Goal: Transaction & Acquisition: Obtain resource

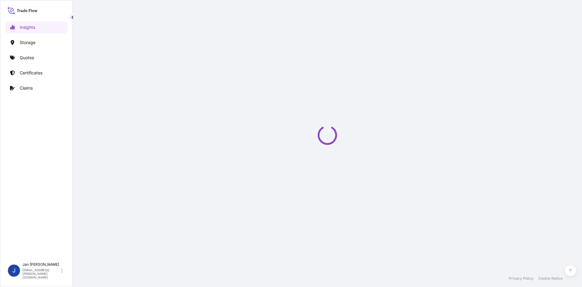
select select "2025"
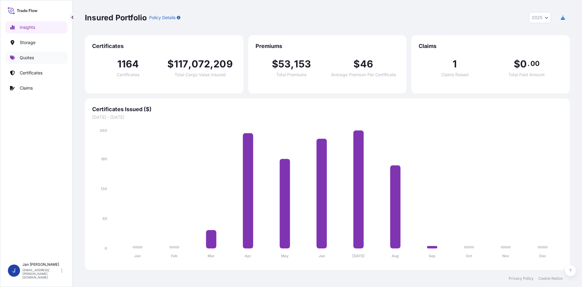
click at [40, 62] on link "Quotes" at bounding box center [36, 58] width 62 height 12
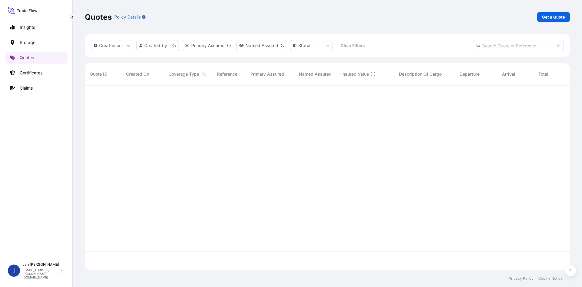
scroll to position [183, 481]
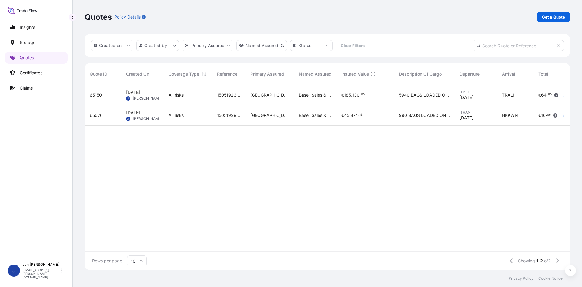
click at [558, 19] on p "Get a Quote" at bounding box center [553, 17] width 23 height 6
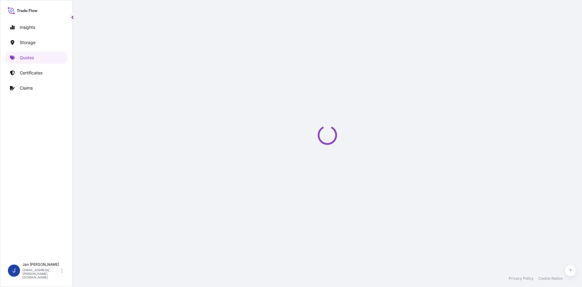
select select "Water"
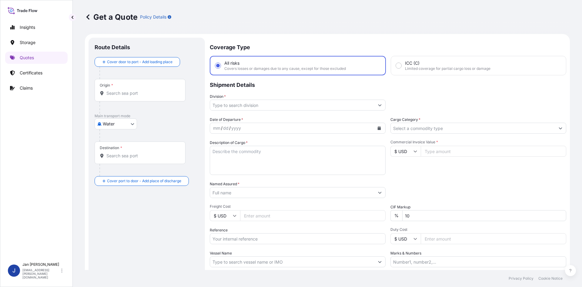
scroll to position [10, 0]
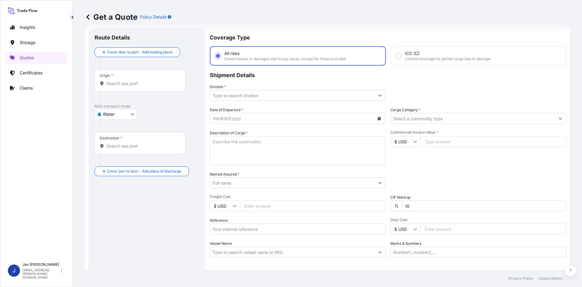
click at [291, 233] on input "Reference" at bounding box center [298, 228] width 176 height 11
paste input "1187428590"
click at [252, 233] on input "1187428590" at bounding box center [298, 228] width 176 height 11
paste input "5013211054"
click at [304, 228] on input "1187428590 5013211054" at bounding box center [298, 228] width 176 height 11
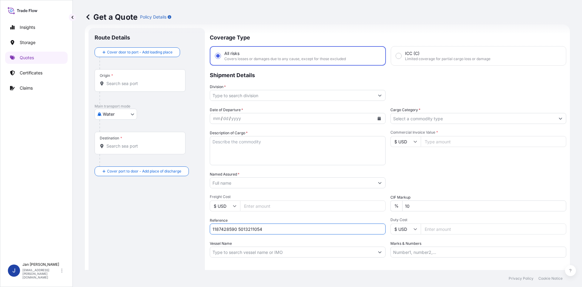
paste input "5013216780"
type input "1187428590 5013211054 5013216780"
click at [379, 122] on button "Calendar" at bounding box center [380, 118] width 10 height 10
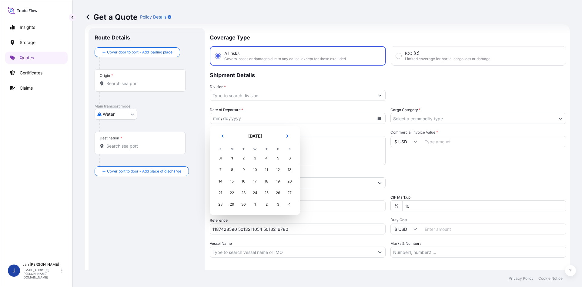
click at [222, 136] on icon "Previous" at bounding box center [223, 136] width 4 height 4
click at [268, 207] on div "28" at bounding box center [266, 204] width 11 height 11
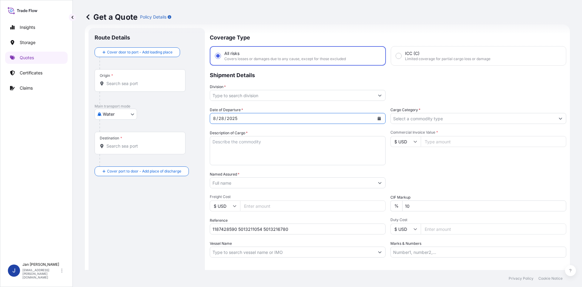
click at [365, 97] on input "Division *" at bounding box center [292, 95] width 164 height 11
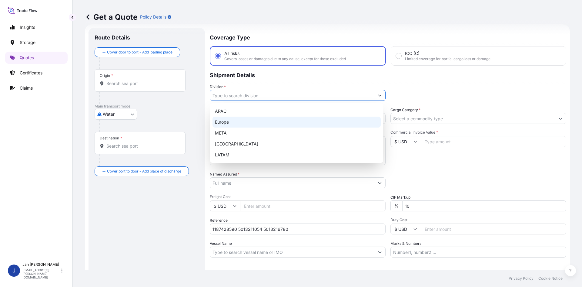
click at [296, 126] on div "Europe" at bounding box center [297, 121] width 168 height 11
type input "Europe"
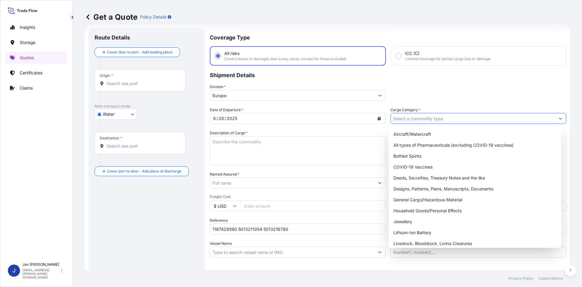
click at [482, 118] on input "Cargo Category *" at bounding box center [473, 118] width 164 height 11
click at [436, 199] on div "General Cargo/Hazardous Material" at bounding box center [475, 199] width 168 height 11
type input "General Cargo/Hazardous Material"
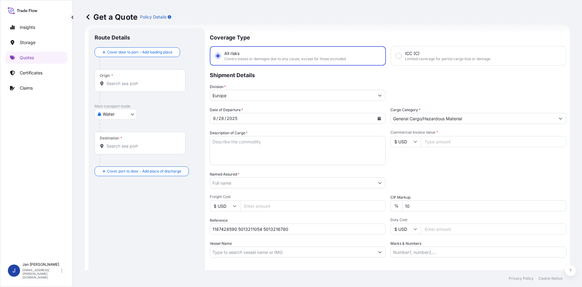
click at [259, 139] on textarea "Description of Cargo *" at bounding box center [298, 150] width 176 height 29
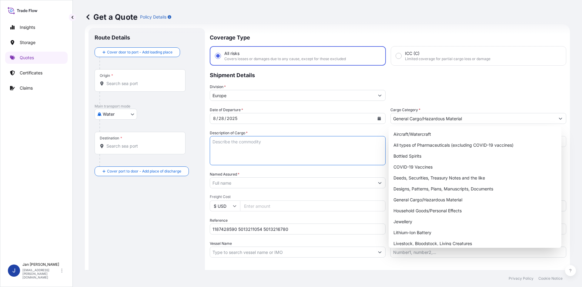
paste textarea "BAGS LOADED ONTO 126 PALLETS LOADED INTO 7 40' HIGH CUBE CONTAINER LUPOLEN 2420D"
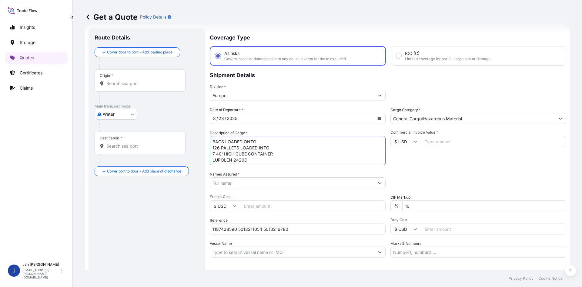
click at [212, 143] on textarea "BAGS LOADED ONTO 126 PALLETS LOADED INTO 7 40' HIGH CUBE CONTAINER LUPOLEN 2420D" at bounding box center [298, 150] width 176 height 29
type textarea "6930 BAGS LOADED ONTO 126 PALLETS LOADED INTO 7 40' HIGH CUBE CONTAINER LUPOLEN…"
drag, startPoint x: 407, startPoint y: 256, endPoint x: 407, endPoint y: 262, distance: 6.4
click at [407, 256] on input "Marks & Numbers" at bounding box center [479, 251] width 176 height 11
paste input "ALTINATES / [GEOGRAPHIC_DATA]"
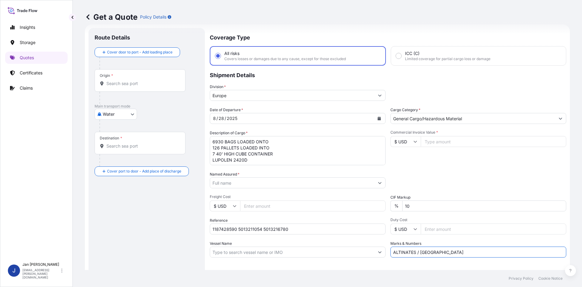
type input "ALTINATES / [GEOGRAPHIC_DATA]"
click at [407, 262] on div "Letter of Credit This shipment has a letter of credit Letter of credit * Letter…" at bounding box center [388, 273] width 357 height 23
click at [271, 183] on input "Named Assured *" at bounding box center [292, 182] width 164 height 11
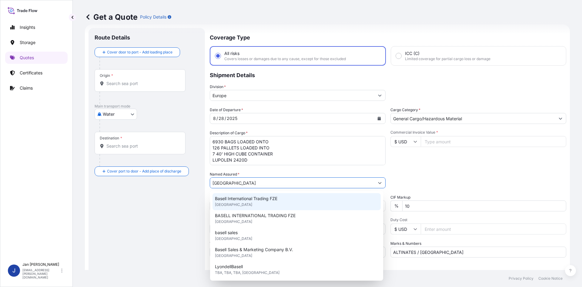
click at [280, 205] on div "Basell International Trading FZE [GEOGRAPHIC_DATA]" at bounding box center [297, 201] width 168 height 17
type input "Basell International Trading FZE"
click at [465, 156] on div "Commercial Invoice Value * $ USD" at bounding box center [479, 147] width 176 height 35
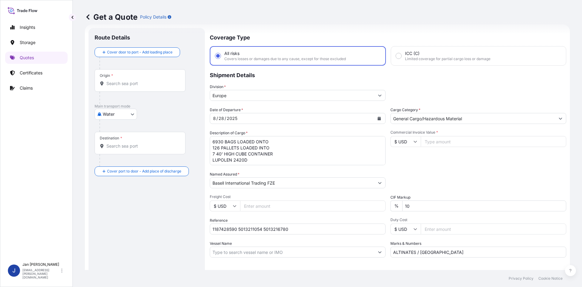
click at [143, 86] on input "Origin *" at bounding box center [142, 83] width 72 height 6
paste input "MARSEILLES"
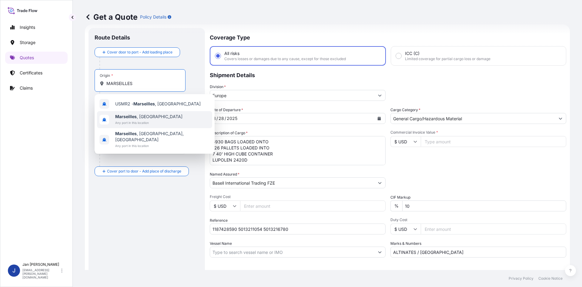
click at [146, 116] on span "[GEOGRAPHIC_DATA] , [GEOGRAPHIC_DATA]" at bounding box center [148, 116] width 67 height 6
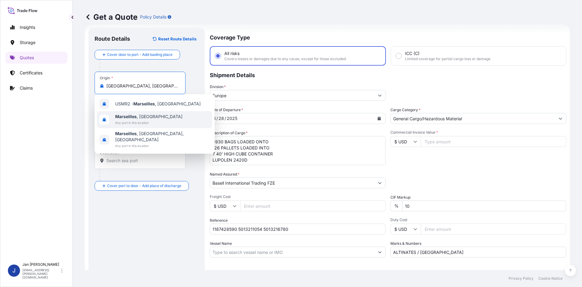
type input "[GEOGRAPHIC_DATA], [GEOGRAPHIC_DATA]"
drag, startPoint x: 179, startPoint y: 122, endPoint x: 221, endPoint y: 126, distance: 42.6
click at [179, 122] on p "Main transport mode" at bounding box center [147, 120] width 104 height 5
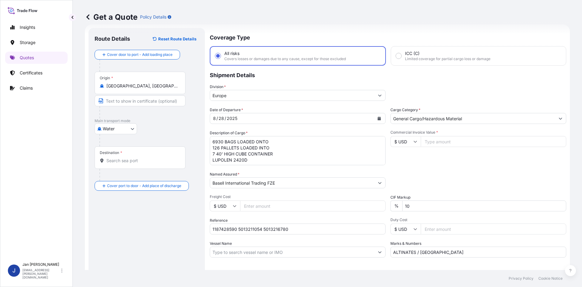
click at [144, 155] on div "Destination *" at bounding box center [140, 157] width 91 height 22
click at [144, 157] on input "Destination *" at bounding box center [142, 160] width 72 height 6
paste input "ISKENDERUN"
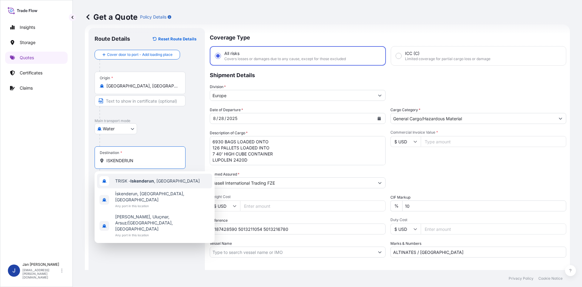
click at [154, 185] on div "TRISK - Iskenderun , [GEOGRAPHIC_DATA]" at bounding box center [154, 180] width 115 height 15
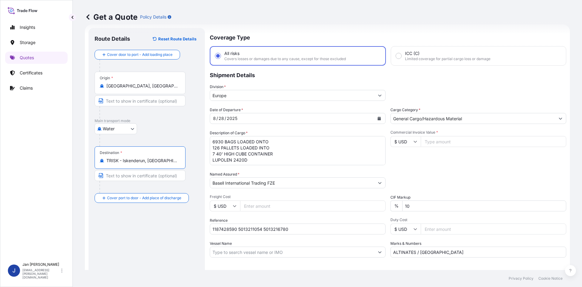
type input "TRISK - Iskenderun, [GEOGRAPHIC_DATA]"
click at [150, 246] on div "Route Details Reset Route Details Cover door to port - Add loading place Place …" at bounding box center [147, 165] width 104 height 262
click at [446, 144] on input "Commercial Invoice Value *" at bounding box center [494, 141] width 146 height 11
paste input "165066.13"
type input "165066.13"
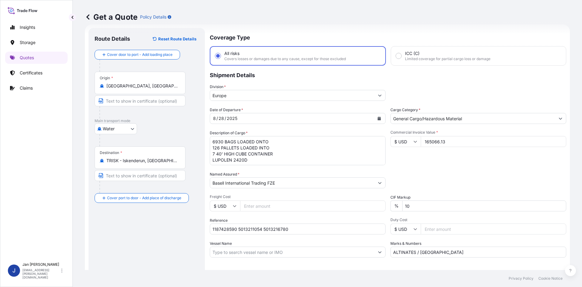
click at [391, 144] on input "$ USD" at bounding box center [406, 141] width 30 height 11
click at [392, 155] on div "€ EUR" at bounding box center [403, 158] width 25 height 12
type input "€ EUR"
click at [456, 167] on div "Date of Departure * [DATE] Cargo Category * General Cargo/Hazardous Material De…" at bounding box center [388, 182] width 357 height 150
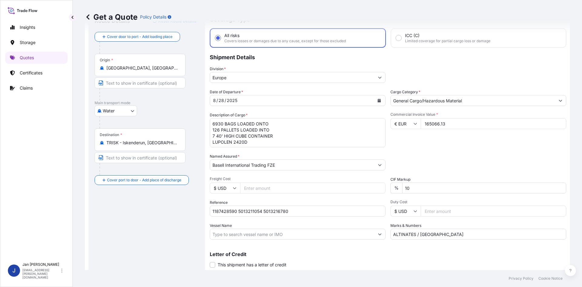
scroll to position [46, 0]
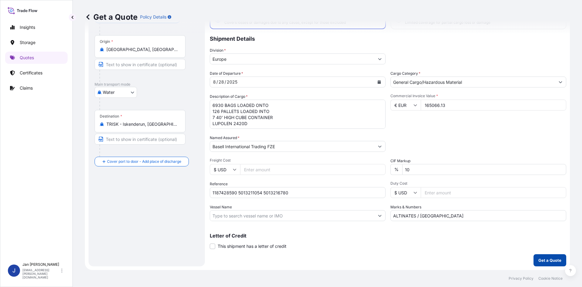
click at [540, 260] on p "Get a Quote" at bounding box center [550, 260] width 23 height 6
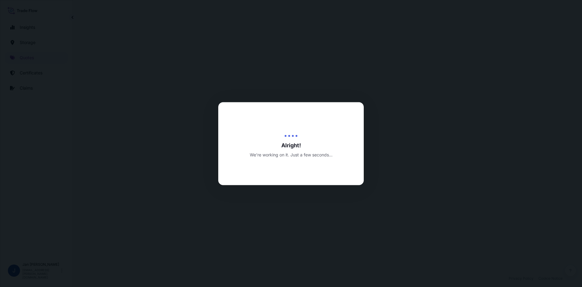
select select "Water"
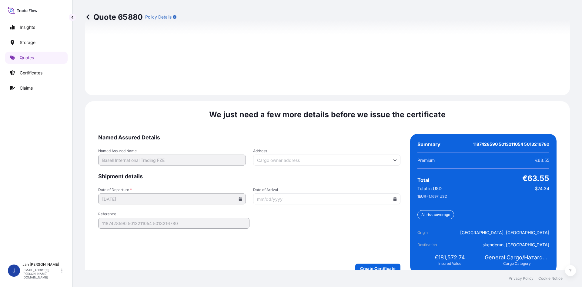
scroll to position [870, 0]
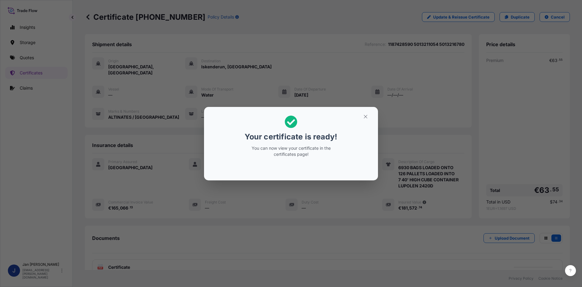
click at [367, 50] on div "Your certificate is ready! You can now view your certificate in the certificate…" at bounding box center [291, 143] width 582 height 287
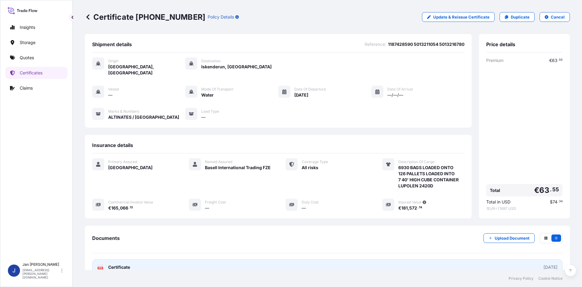
click at [318, 259] on link "PDF Certificate [DATE]" at bounding box center [327, 267] width 471 height 16
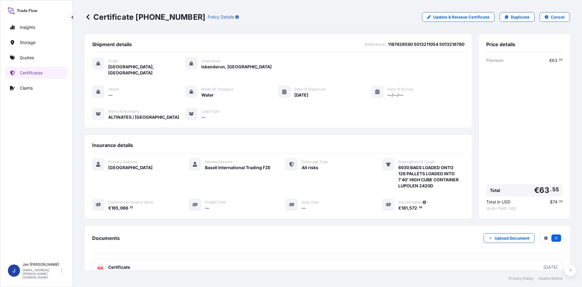
click at [36, 58] on link "Quotes" at bounding box center [36, 58] width 62 height 12
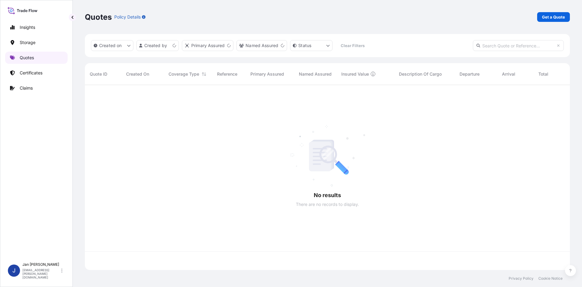
scroll to position [183, 481]
click at [554, 16] on p "Get a Quote" at bounding box center [553, 17] width 23 height 6
select select "Water"
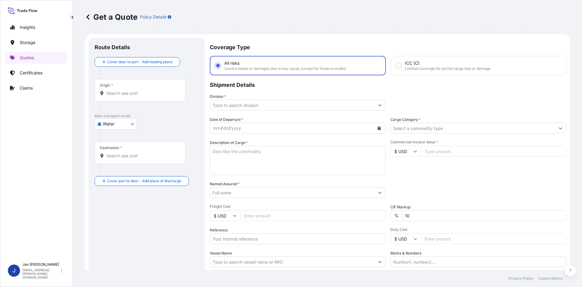
scroll to position [10, 0]
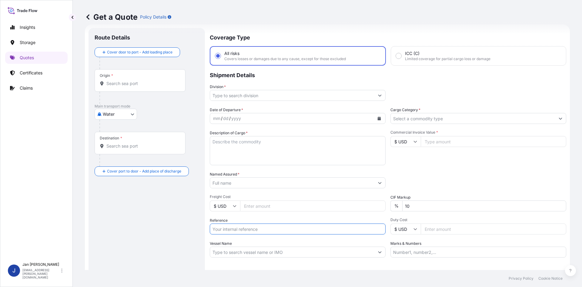
click at [260, 230] on input "Reference" at bounding box center [298, 228] width 176 height 11
paste input "Retrieving data. Wait a few seconds and try to cut or copy again."
type input "Retrieving data. Wait a few seconds and try to cut or copy again."
paste input "text"
drag, startPoint x: 321, startPoint y: 234, endPoint x: 136, endPoint y: 267, distance: 187.9
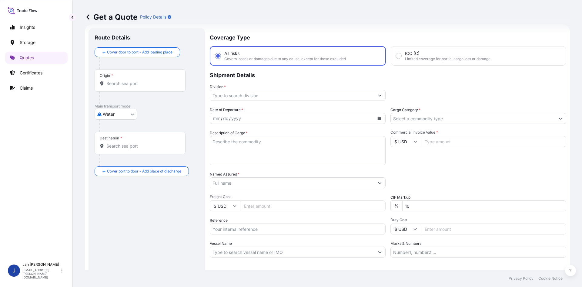
click at [136, 267] on form "Route Details Cover door to port - Add loading place Place of loading Road / [G…" at bounding box center [327, 165] width 485 height 282
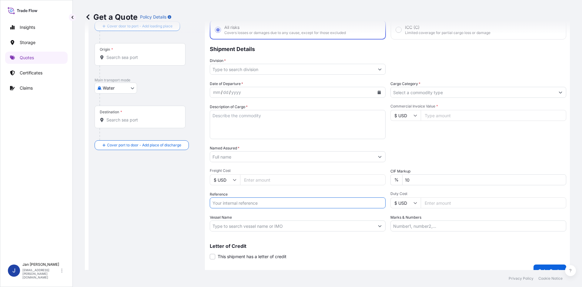
click at [234, 203] on input "Reference" at bounding box center [298, 202] width 176 height 11
paste input "1187424835"
drag, startPoint x: 280, startPoint y: 210, endPoint x: 283, endPoint y: 203, distance: 8.3
click at [280, 210] on div "Date of Departure * mm / dd / yyyy Cargo Category * Description of Cargo * Comm…" at bounding box center [388, 156] width 357 height 150
click at [283, 203] on input "1187424835" at bounding box center [298, 202] width 176 height 11
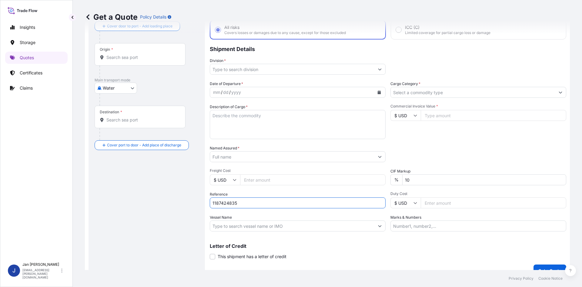
paste input "5013079574"
drag, startPoint x: 288, startPoint y: 199, endPoint x: 301, endPoint y: 196, distance: 12.4
click at [288, 199] on input "1187424835 5013079574" at bounding box center [298, 202] width 176 height 11
paste input "5013075657"
type input "1187424835 5013079574 5013075657"
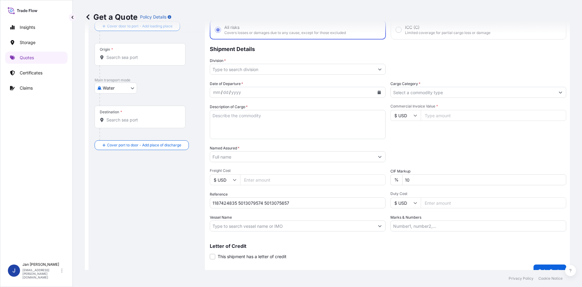
click at [426, 89] on input "Cargo Category *" at bounding box center [473, 92] width 164 height 11
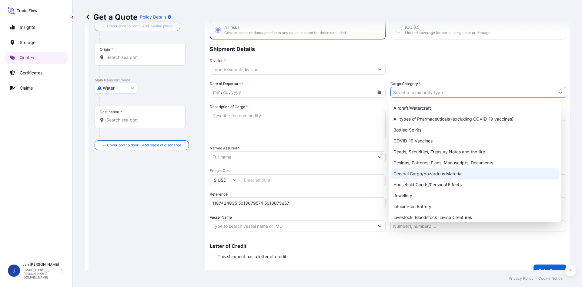
click at [430, 177] on div "General Cargo/Hazardous Material" at bounding box center [475, 173] width 168 height 11
type input "General Cargo/Hazardous Material"
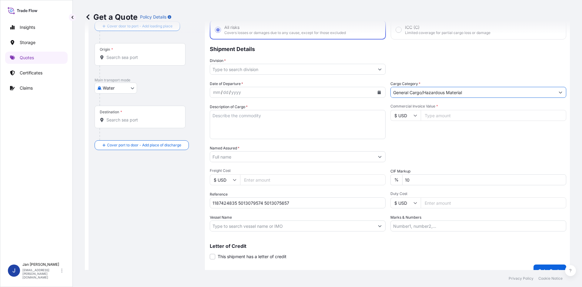
click at [303, 65] on input "Division *" at bounding box center [292, 69] width 164 height 11
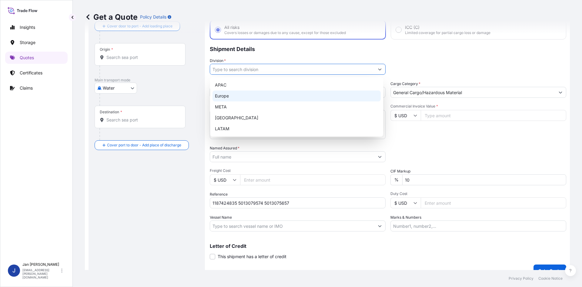
click at [263, 96] on div "Europe" at bounding box center [297, 95] width 168 height 11
type input "Europe"
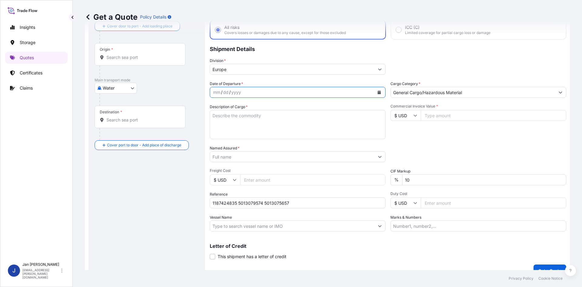
click at [377, 90] on button "Calendar" at bounding box center [380, 92] width 10 height 10
click at [221, 111] on icon "Previous" at bounding box center [223, 110] width 4 height 4
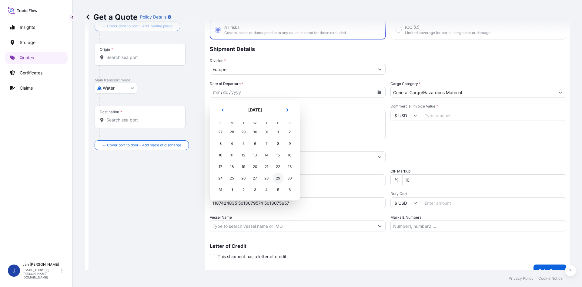
click at [280, 178] on div "29" at bounding box center [278, 178] width 11 height 11
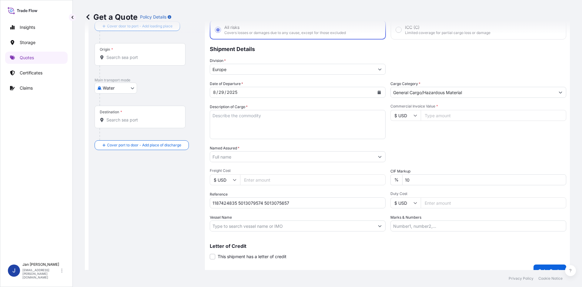
click at [429, 113] on input "Commercial Invoice Value *" at bounding box center [494, 115] width 146 height 11
paste input "152640.68"
type input "152640.68"
click at [400, 146] on div "Packing Category Type to search a container mode Please select a primary mode o…" at bounding box center [479, 153] width 176 height 17
click at [253, 127] on textarea "Description of Cargo *" at bounding box center [298, 124] width 176 height 29
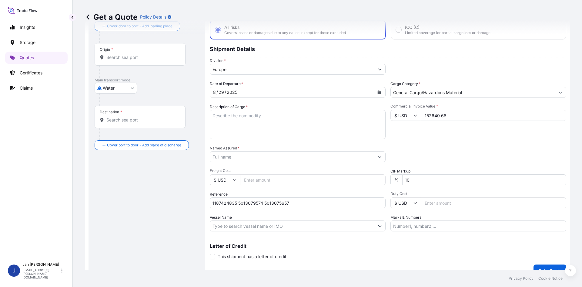
paste textarea "BAGS LOADED ONTO 72 PALLETS LOADED INTO 4 40' HIGH CUBE CONTAINER PURELL PE 322…"
click at [213, 116] on textarea "BAGS LOADED ONTO 72 PALLETS LOADED INTO 4 40' HIGH CUBE CONTAINER PURELL PE 322…" at bounding box center [298, 124] width 176 height 29
type textarea "3960 BAGS LOADED ONTO 72 PALLETS LOADED INTO 4 40' HIGH CUBE CONTAINER PURELL P…"
click at [273, 151] on div at bounding box center [298, 156] width 176 height 11
click at [273, 156] on input "Named Assured *" at bounding box center [292, 156] width 164 height 11
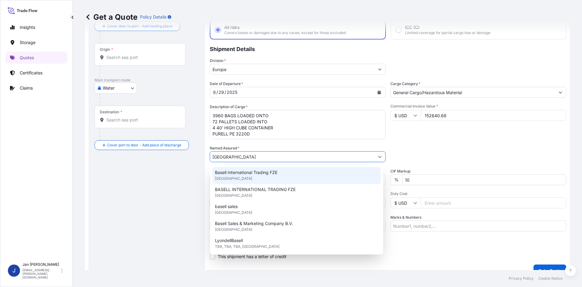
click at [261, 178] on div "Basell International Trading FZE [GEOGRAPHIC_DATA]" at bounding box center [297, 175] width 168 height 17
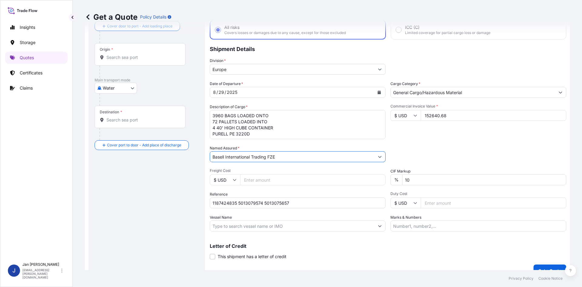
type input "Basell International Trading FZE"
click at [483, 133] on div "Commercial Invoice Value * $ USD 152640.68" at bounding box center [479, 121] width 176 height 35
click at [121, 61] on div "Origin *" at bounding box center [140, 54] width 91 height 22
click at [121, 60] on input "Origin *" at bounding box center [142, 57] width 72 height 6
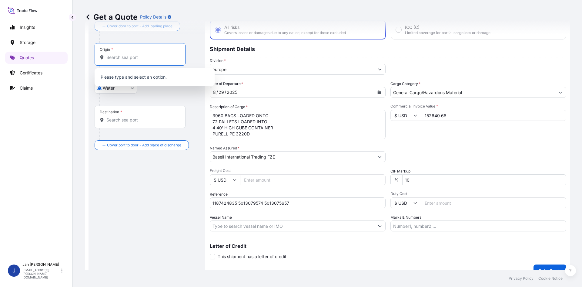
paste input "[GEOGRAPHIC_DATA]"
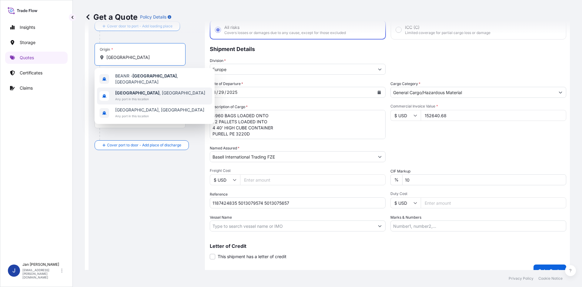
click at [143, 91] on span "[GEOGRAPHIC_DATA] , [GEOGRAPHIC_DATA]" at bounding box center [160, 93] width 90 height 6
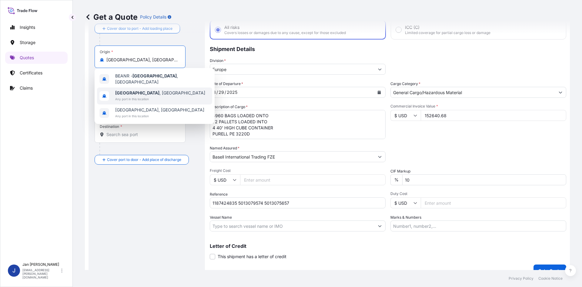
type input "[GEOGRAPHIC_DATA], [GEOGRAPHIC_DATA]"
click at [181, 92] on div at bounding box center [142, 86] width 86 height 12
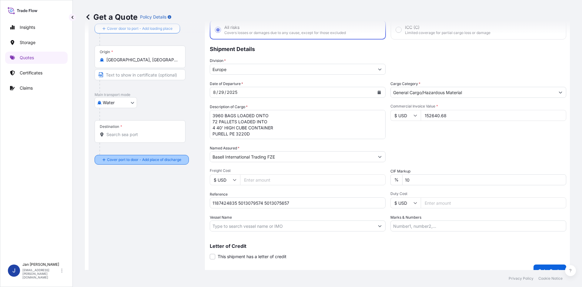
click at [136, 136] on input "Destination *" at bounding box center [142, 134] width 72 height 6
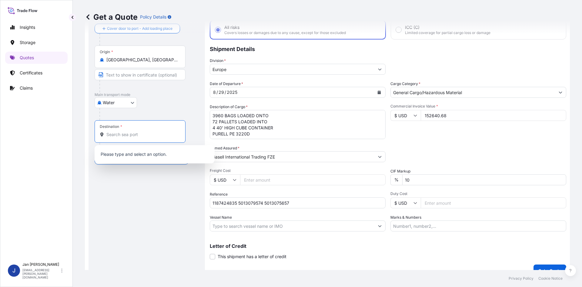
paste input "EGEDK"
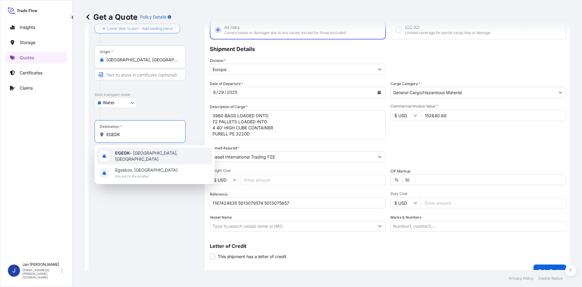
click at [136, 156] on span "EGEDK - [GEOGRAPHIC_DATA], [GEOGRAPHIC_DATA]" at bounding box center [162, 156] width 95 height 12
type input "EGEDK - [GEOGRAPHIC_DATA], [GEOGRAPHIC_DATA]"
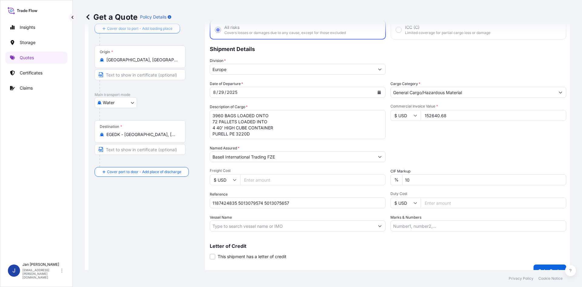
click at [150, 242] on div "Route Details Reset Route Details Cover door to port - Add loading place Place …" at bounding box center [147, 139] width 104 height 262
drag, startPoint x: 468, startPoint y: 224, endPoint x: 444, endPoint y: 245, distance: 31.4
click at [468, 224] on input "Marks & Numbers" at bounding box center [479, 225] width 176 height 11
paste input "ACID:5672677332025050024 EGYPTIAN IMPORTER TAX ID: 567267733 FOREIGN EXPORTER R…"
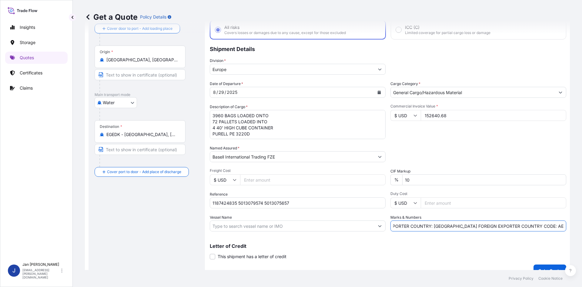
type input "ACID:5672677332025050024 EGYPTIAN IMPORTER TAX ID: 567267733 FOREIGN EXPORTER R…"
drag, startPoint x: 443, startPoint y: 246, endPoint x: 454, endPoint y: 247, distance: 11.0
click at [443, 246] on p "Letter of Credit" at bounding box center [388, 245] width 357 height 5
click at [550, 267] on p "Get a Quote" at bounding box center [550, 270] width 23 height 6
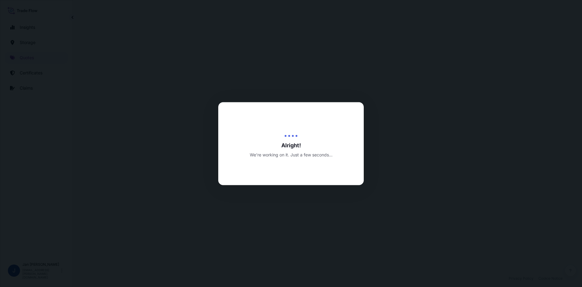
select select "Water"
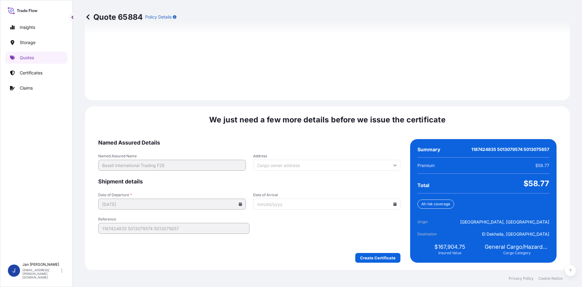
scroll to position [839, 0]
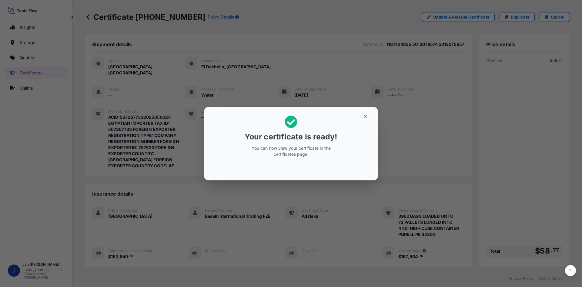
click at [270, 65] on div "Your certificate is ready! You can now view your certificate in the certificate…" at bounding box center [291, 143] width 582 height 287
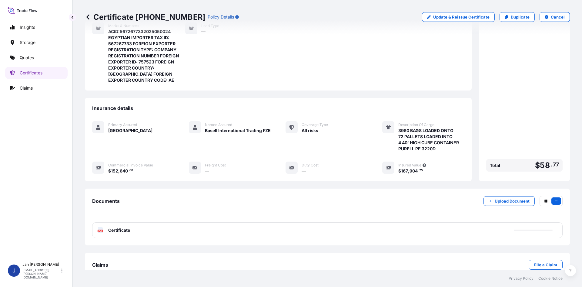
scroll to position [91, 0]
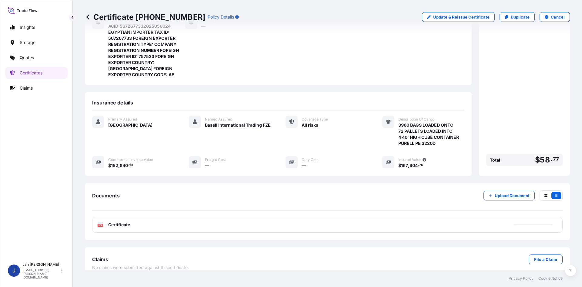
click at [201, 221] on div "PDF Certificate" at bounding box center [327, 225] width 471 height 16
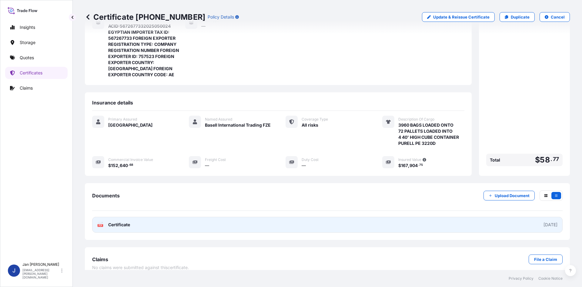
click at [201, 221] on link "PDF Certificate [DATE]" at bounding box center [327, 225] width 471 height 16
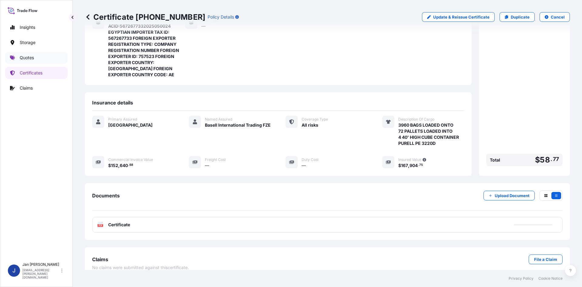
click at [40, 61] on link "Quotes" at bounding box center [36, 58] width 62 height 12
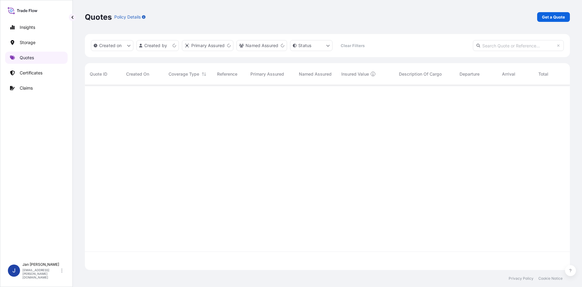
scroll to position [183, 481]
click at [546, 16] on p "Get a Quote" at bounding box center [553, 17] width 23 height 6
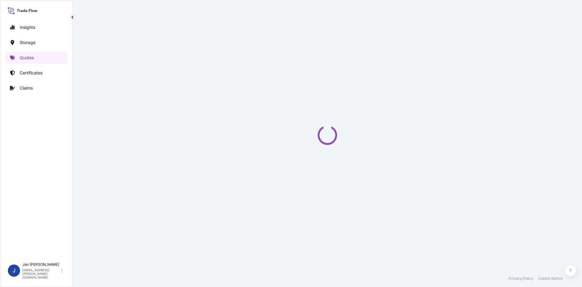
scroll to position [10, 0]
select select "Water"
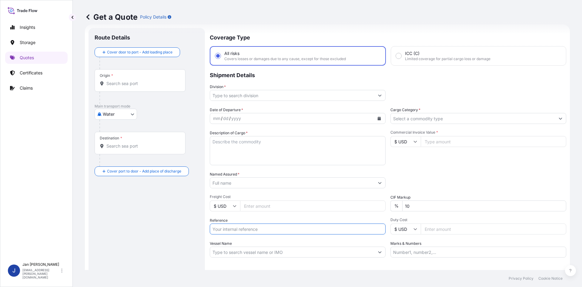
click at [284, 226] on input "Reference" at bounding box center [298, 228] width 176 height 11
paste input "1187429699 / 5013219758 5013217026"
type input "1187429699 / 5013219758 5013217026"
click at [312, 183] on input "Named Assured *" at bounding box center [292, 182] width 164 height 11
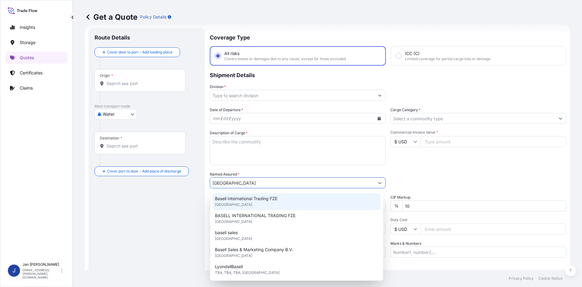
click at [263, 200] on span "Basell International Trading FZE" at bounding box center [246, 198] width 62 height 6
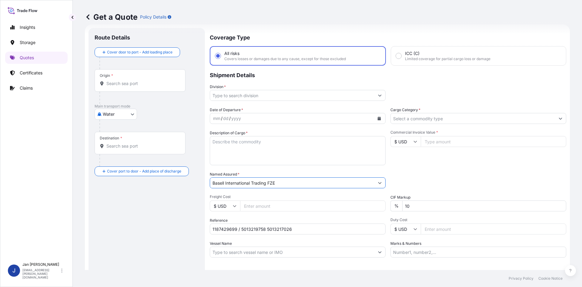
type input "Basell International Trading FZE"
click at [376, 115] on button "Calendar" at bounding box center [380, 118] width 10 height 10
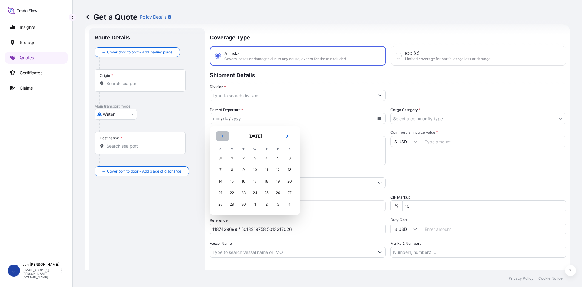
click at [226, 136] on button "Previous" at bounding box center [222, 136] width 13 height 10
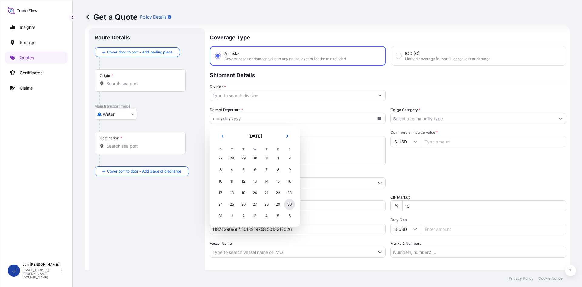
click at [288, 207] on div "30" at bounding box center [289, 204] width 11 height 11
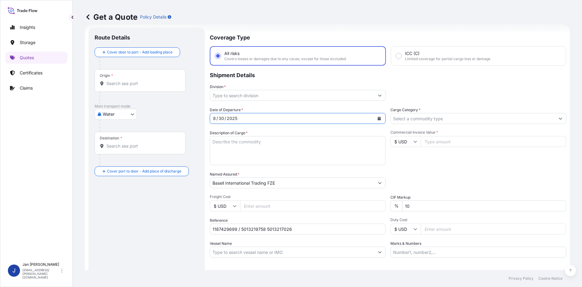
click at [286, 89] on div "Division *" at bounding box center [298, 92] width 176 height 17
click at [286, 92] on input "Division *" at bounding box center [292, 95] width 164 height 11
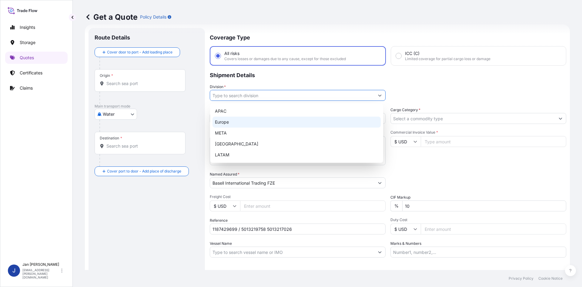
click at [257, 123] on div "Europe" at bounding box center [297, 121] width 168 height 11
type input "Europe"
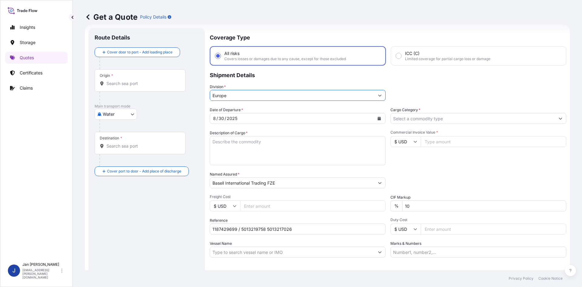
drag, startPoint x: 469, startPoint y: 111, endPoint x: 460, endPoint y: 122, distance: 13.8
click at [468, 112] on div "Cargo Category *" at bounding box center [479, 115] width 176 height 17
click at [460, 123] on input "Cargo Category *" at bounding box center [473, 118] width 164 height 11
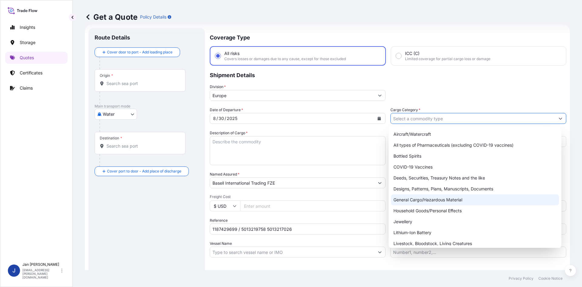
click at [441, 196] on div "General Cargo/Hazardous Material" at bounding box center [475, 199] width 168 height 11
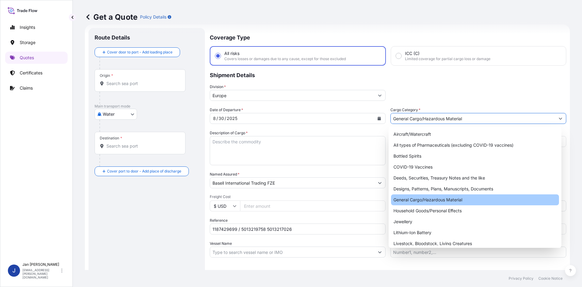
type input "General Cargo/Hazardous Material"
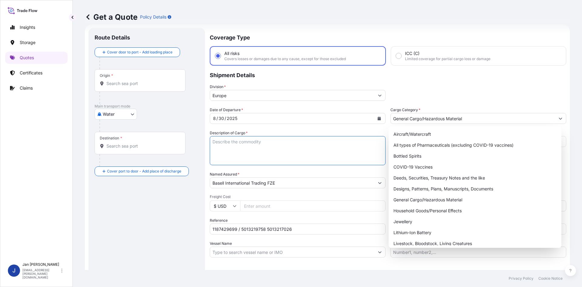
click at [300, 154] on textarea "Description of Cargo *" at bounding box center [298, 150] width 176 height 29
paste textarea "BAGS LOADED ONTO 18 PALLETS LOADED INTO 1 40' HIGH CUBE CONTAINER HOSTALEN PP H…"
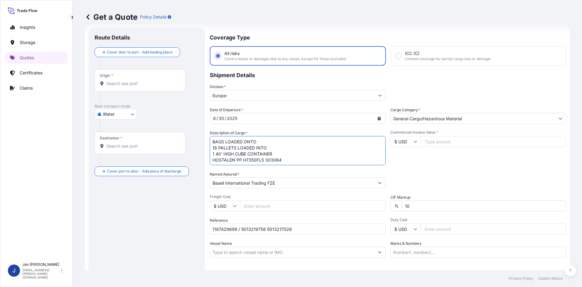
click at [211, 141] on textarea "BAGS LOADED ONTO 18 PALLETS LOADED INTO 1 40' HIGH CUBE CONTAINER HOSTALEN PP H…" at bounding box center [298, 150] width 176 height 29
click at [212, 141] on textarea "BAGS LOADED ONTO 18 PALLETS LOADED INTO 1 40' HIGH CUBE CONTAINER HOSTALEN PP H…" at bounding box center [298, 150] width 176 height 29
type textarea "990 BAGS LOADED ONTO 18 PALLETS LOADED INTO 1 40' HIGH CUBE CONTAINER HOSTALEN …"
click at [454, 247] on input "Marks & Numbers" at bounding box center [479, 251] width 176 height 11
paste input "FIRAT PLASTIK / [GEOGRAPHIC_DATA]"
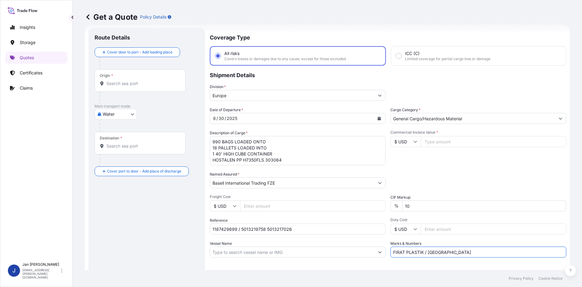
type input "FIRAT PLASTIK / [GEOGRAPHIC_DATA]"
click at [435, 264] on div "Letter of Credit This shipment has a letter of credit Letter of credit * Letter…" at bounding box center [388, 273] width 357 height 23
drag, startPoint x: 447, startPoint y: 142, endPoint x: 393, endPoint y: 147, distance: 54.5
click at [445, 142] on input "Commercial Invoice Value *" at bounding box center [494, 141] width 146 height 11
paste input "69448.89"
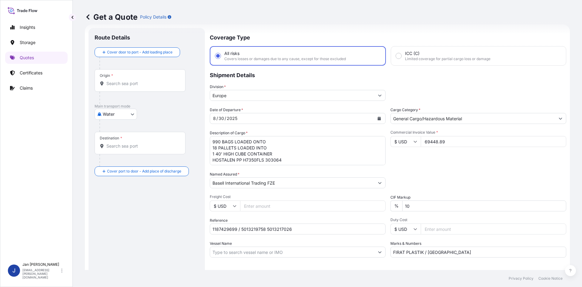
type input "69448.89"
click at [397, 142] on input "$ USD" at bounding box center [406, 141] width 30 height 11
click at [397, 157] on div "€ EUR" at bounding box center [403, 158] width 25 height 12
type input "€ EUR"
drag, startPoint x: 424, startPoint y: 162, endPoint x: 429, endPoint y: 163, distance: 5.4
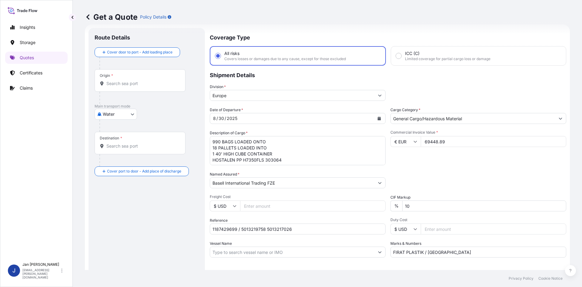
click at [425, 162] on div "Commercial Invoice Value * € EUR 69448.89" at bounding box center [479, 147] width 176 height 35
click at [140, 87] on div "Origin *" at bounding box center [140, 80] width 91 height 22
click at [140, 86] on input "Origin *" at bounding box center [142, 83] width 72 height 6
paste input "[GEOGRAPHIC_DATA]"
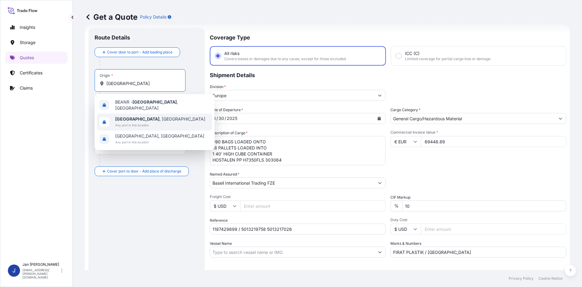
click at [150, 122] on span "Any port in this location" at bounding box center [160, 125] width 90 height 6
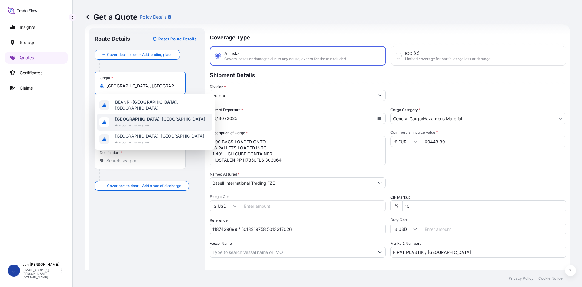
type input "[GEOGRAPHIC_DATA], [GEOGRAPHIC_DATA]"
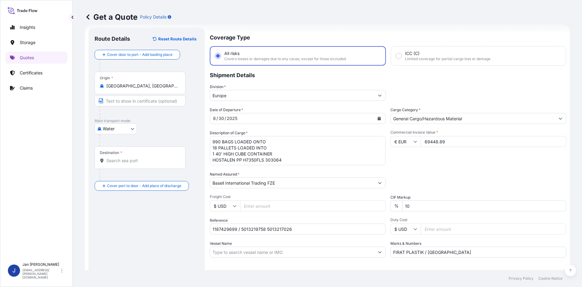
click at [156, 123] on div "Water Air Water Inland" at bounding box center [147, 128] width 104 height 11
click at [126, 153] on div "Destination *" at bounding box center [140, 157] width 91 height 22
click at [126, 157] on input "Destination *" at bounding box center [142, 160] width 72 height 6
paste input "[GEOGRAPHIC_DATA]"
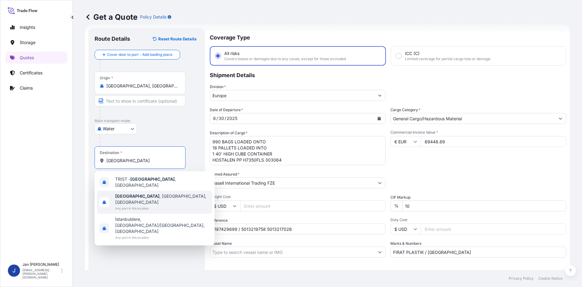
click at [154, 190] on div "[GEOGRAPHIC_DATA] , [GEOGRAPHIC_DATA], [GEOGRAPHIC_DATA] Any port in this locat…" at bounding box center [154, 201] width 115 height 23
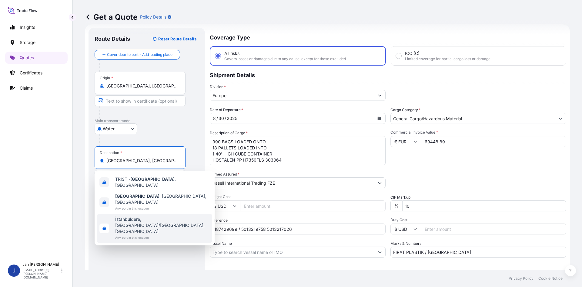
type input "[GEOGRAPHIC_DATA], [GEOGRAPHIC_DATA], [GEOGRAPHIC_DATA]"
click at [153, 234] on div "Route Details Reset Route Details Cover door to port - Add loading place Place …" at bounding box center [147, 165] width 104 height 262
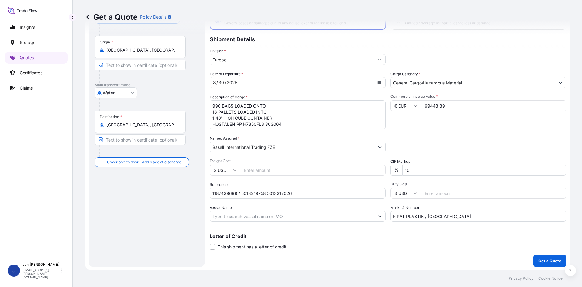
scroll to position [46, 0]
click at [550, 258] on p "Get a Quote" at bounding box center [550, 260] width 23 height 6
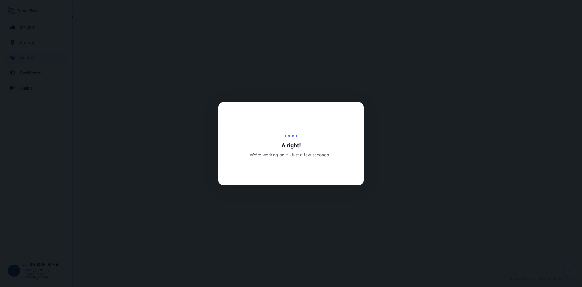
select select "Water"
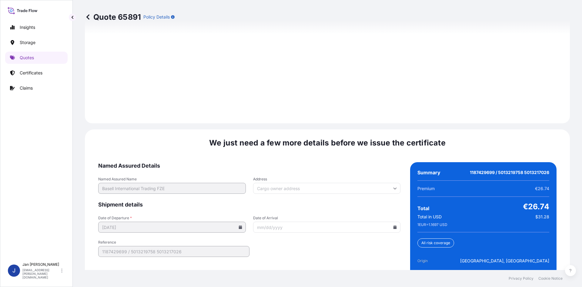
scroll to position [870, 0]
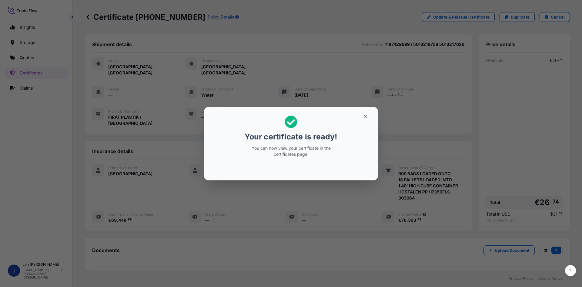
click at [272, 218] on div "Your certificate is ready! You can now view your certificate in the certificate…" at bounding box center [291, 143] width 582 height 287
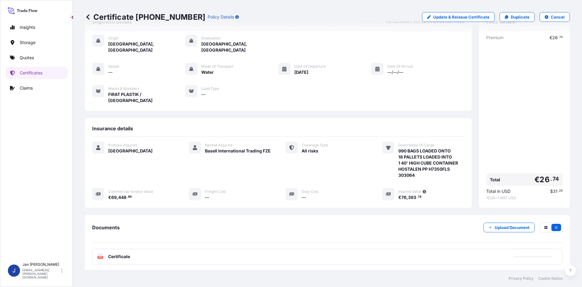
scroll to position [50, 0]
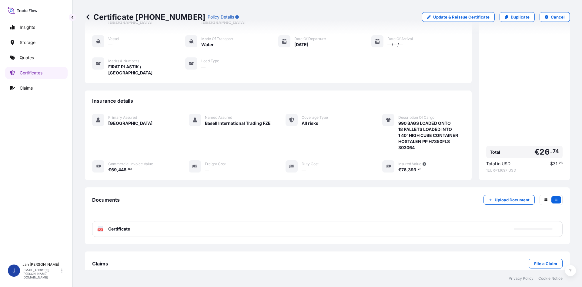
drag, startPoint x: 149, startPoint y: 218, endPoint x: 317, endPoint y: 186, distance: 171.8
click at [151, 221] on div "PDF Certificate" at bounding box center [327, 229] width 471 height 16
click at [228, 221] on div "PDF Certificate" at bounding box center [327, 229] width 471 height 16
click at [224, 221] on div "PDF Certificate" at bounding box center [327, 229] width 471 height 16
click at [226, 221] on div "PDF Certificate" at bounding box center [327, 229] width 471 height 16
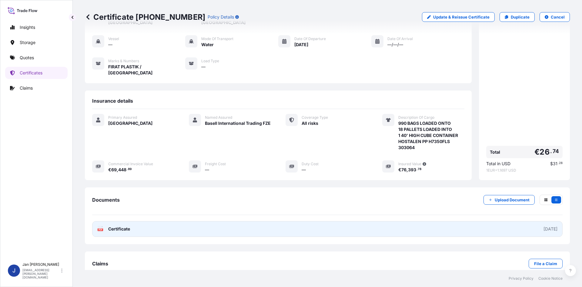
click at [226, 221] on link "PDF Certificate [DATE]" at bounding box center [327, 229] width 471 height 16
